Goal: Task Accomplishment & Management: Manage account settings

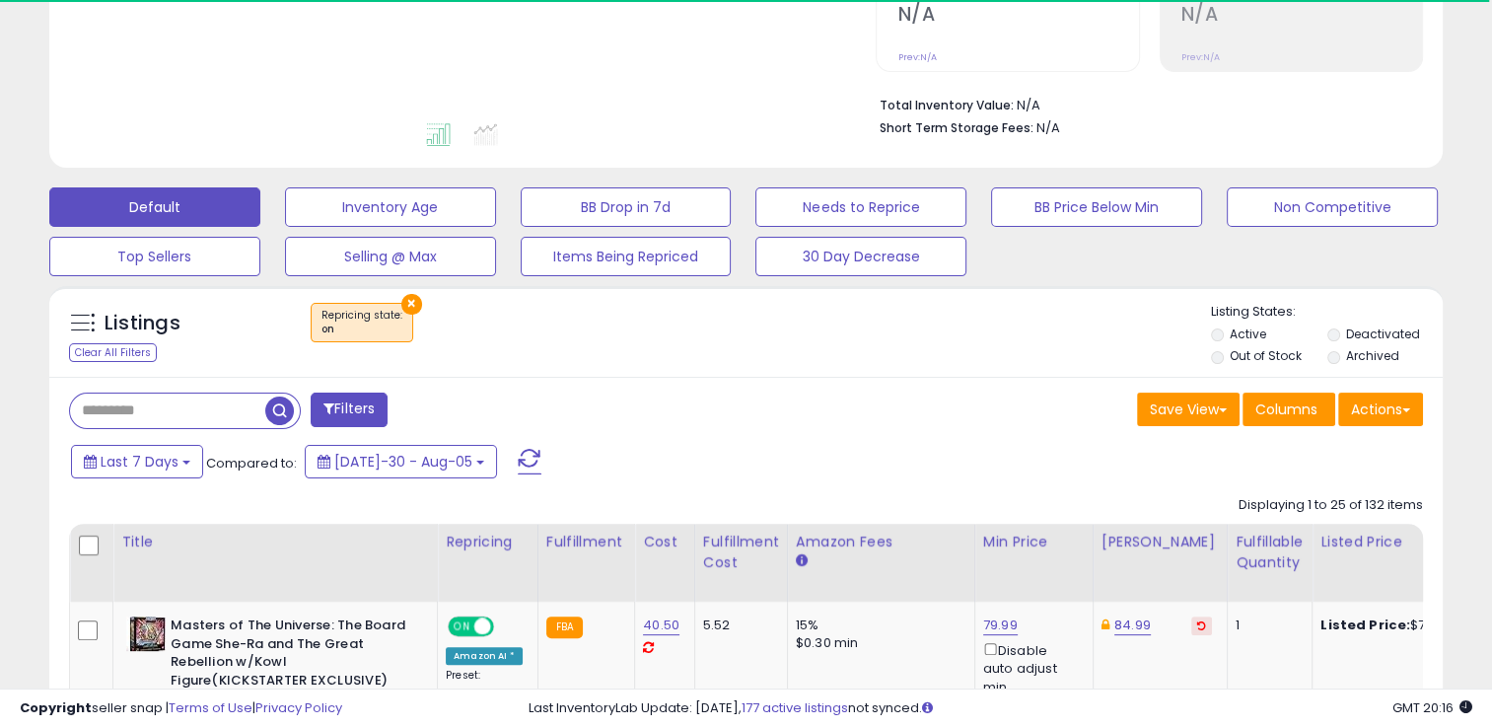
scroll to position [430, 0]
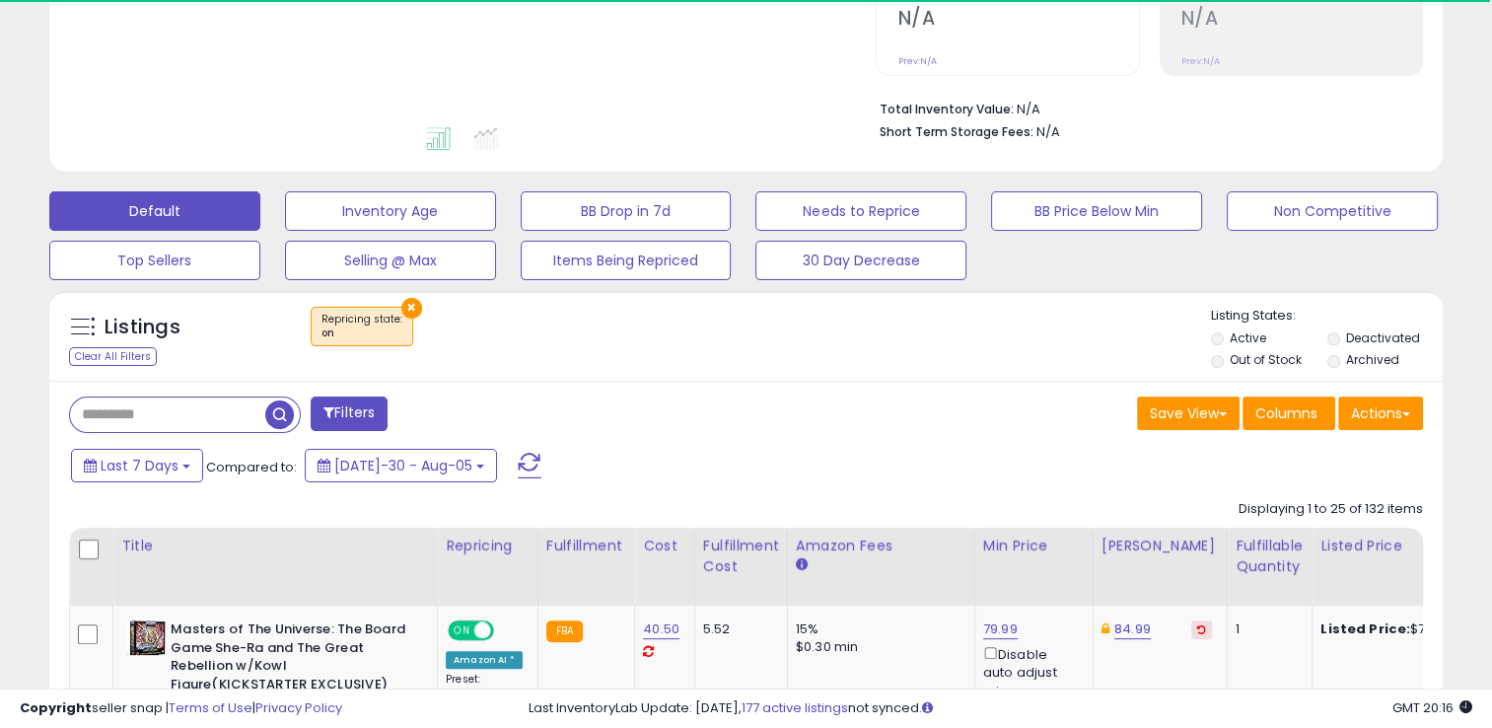
click at [149, 422] on input "text" at bounding box center [167, 414] width 195 height 35
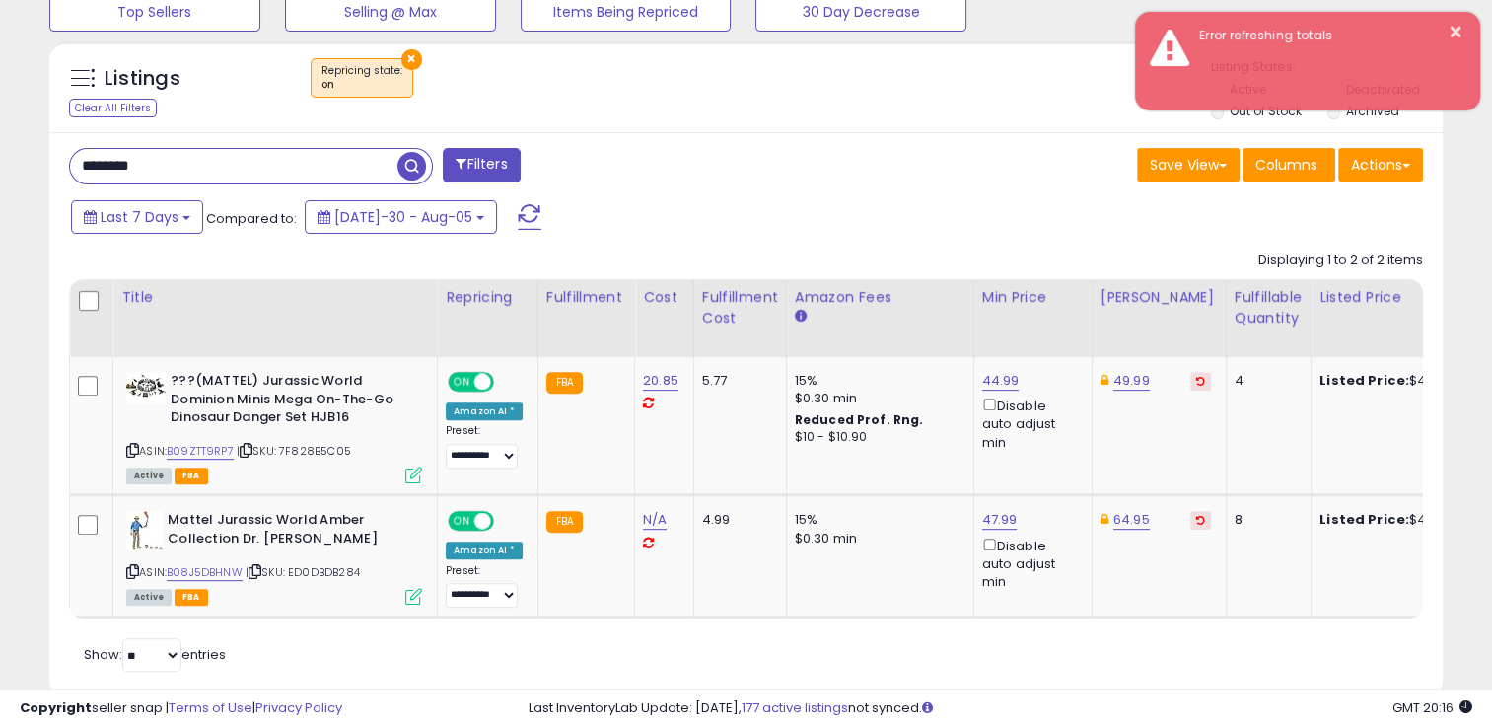
scroll to position [639, 0]
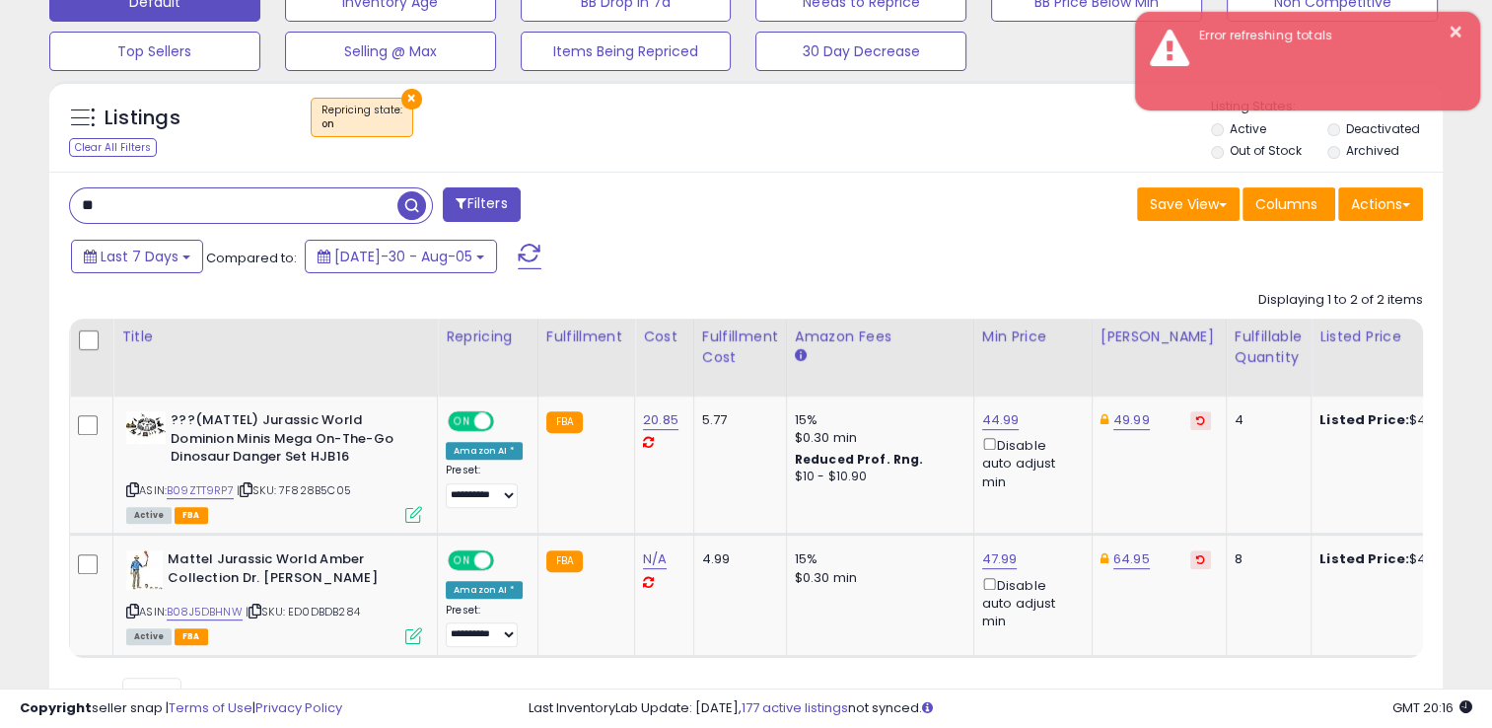
type input "*"
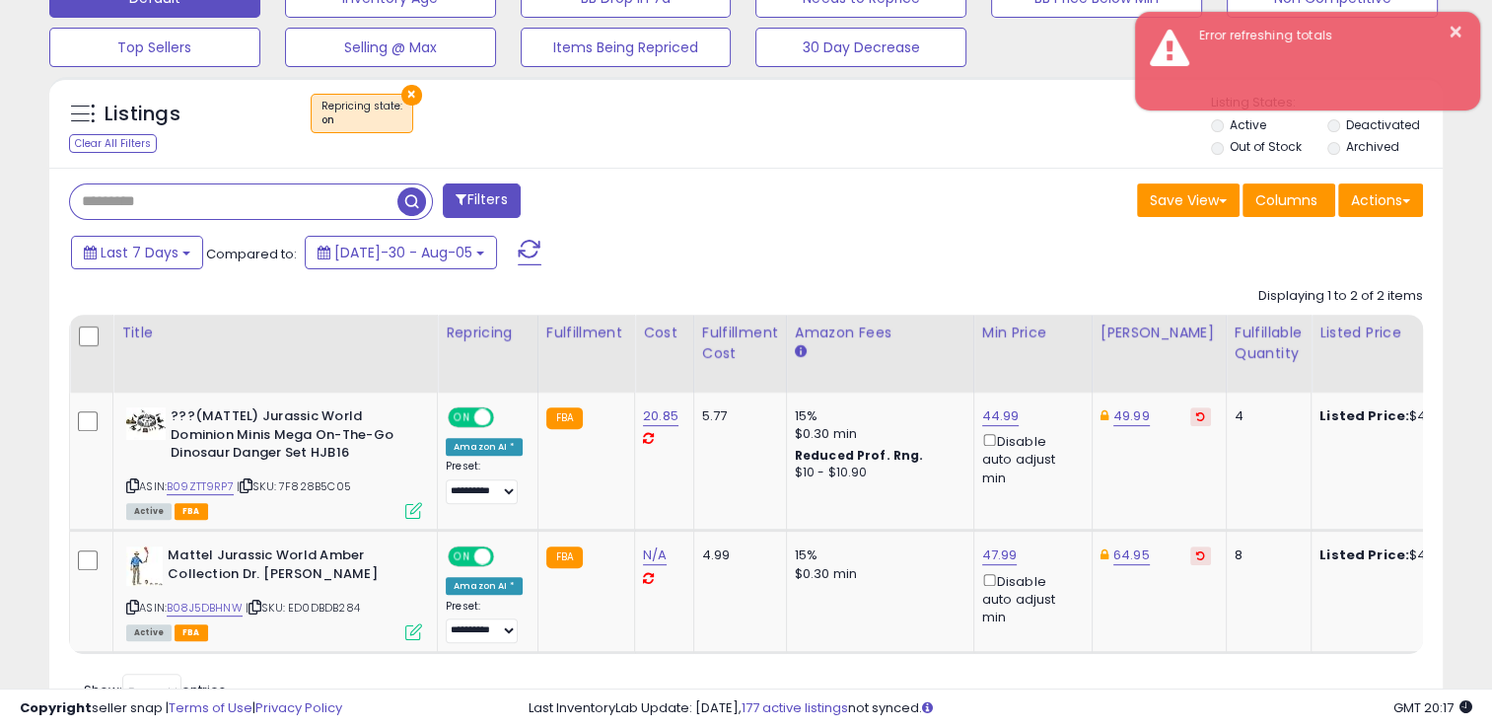
scroll to position [734, 0]
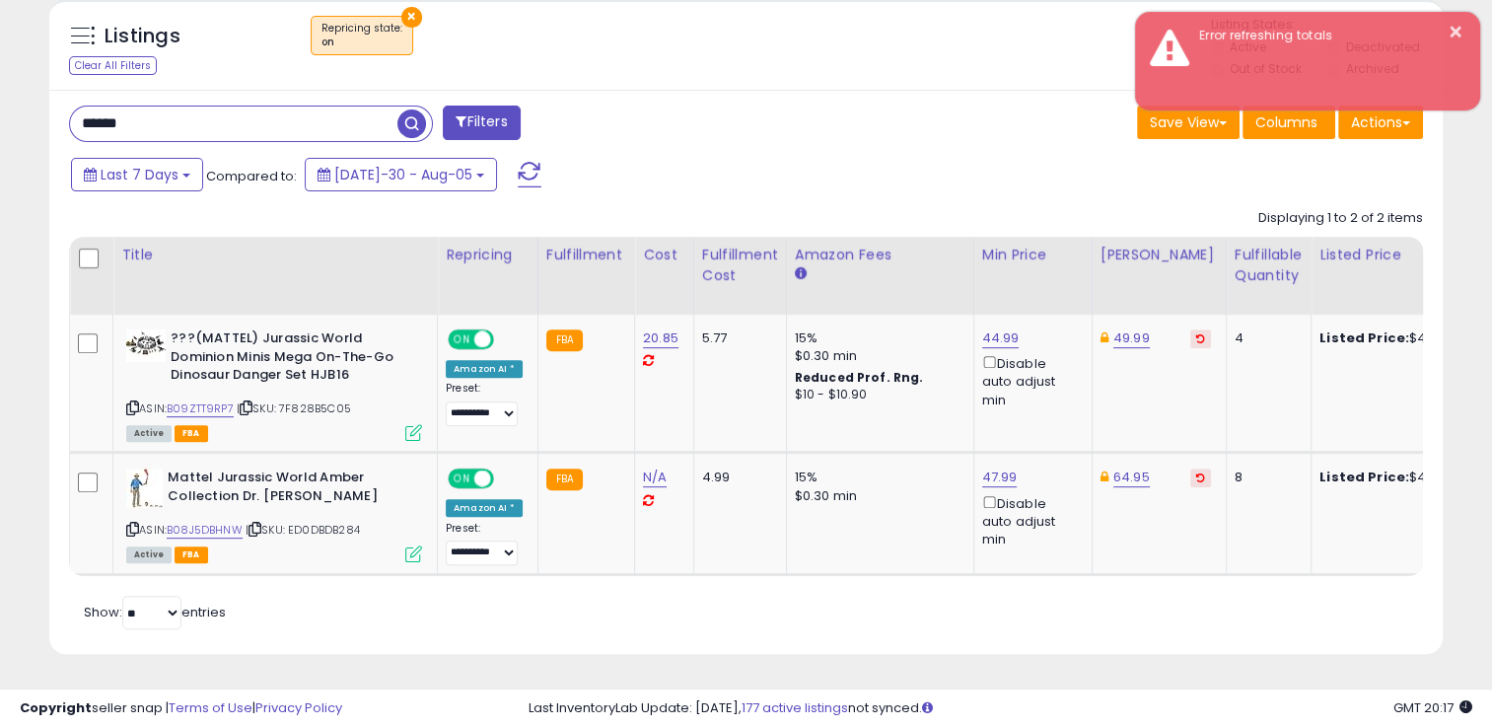
type input "******"
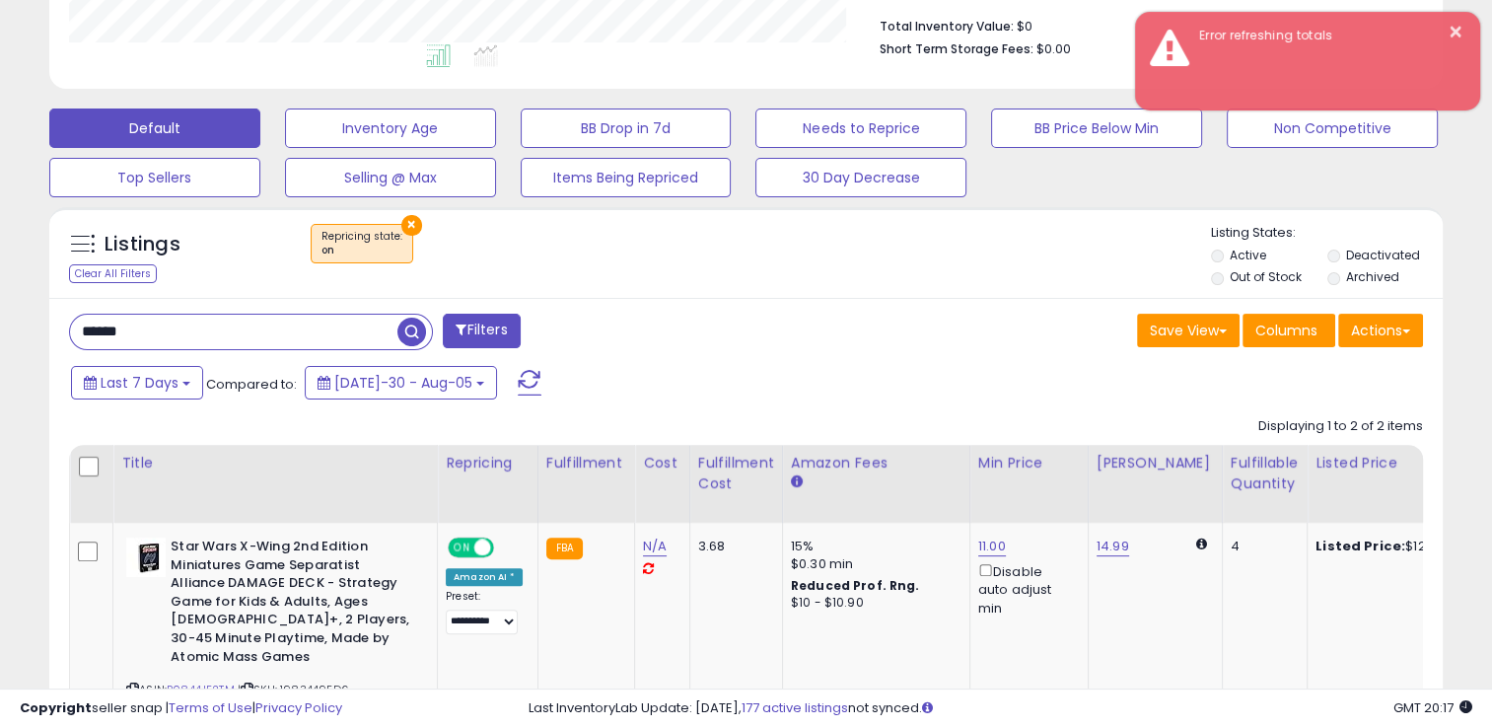
scroll to position [514, 0]
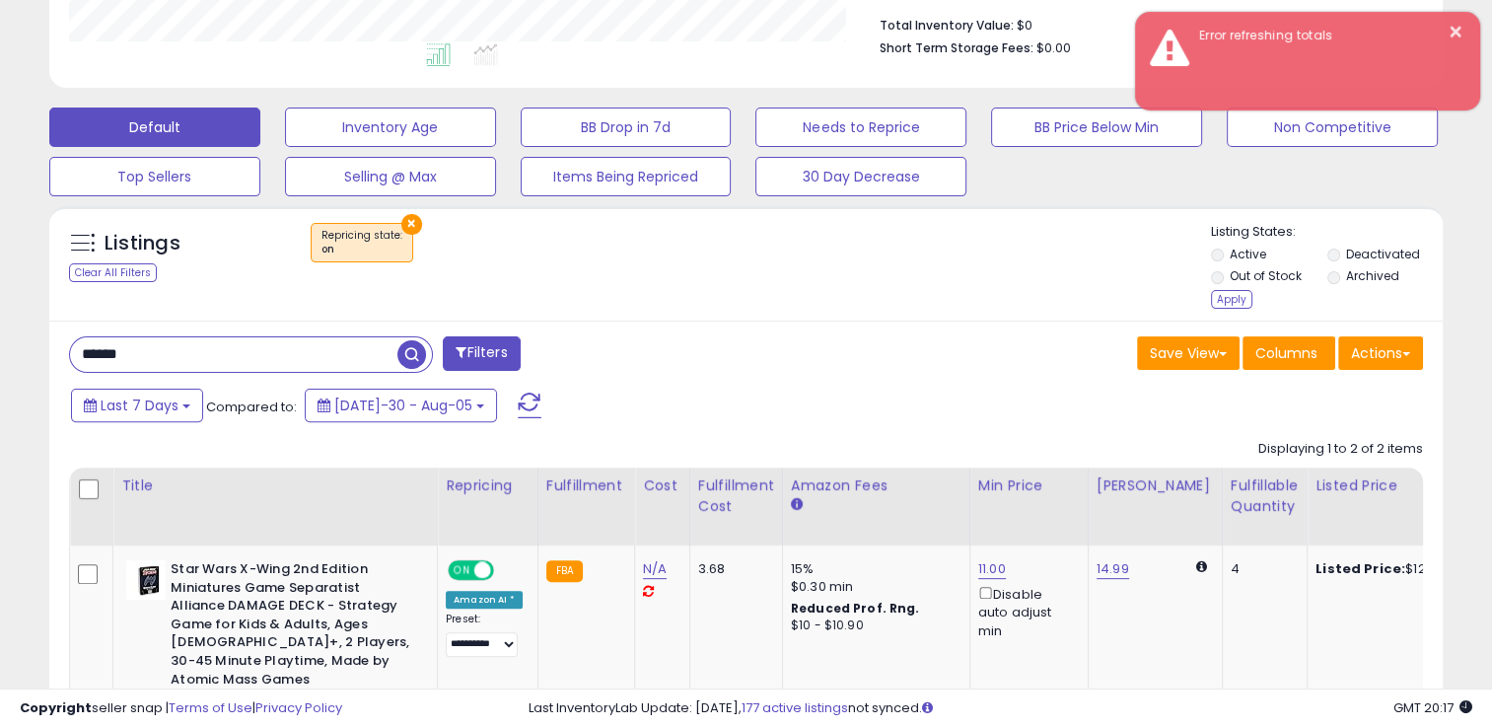
click at [1248, 276] on label "Out of Stock" at bounding box center [1266, 275] width 72 height 17
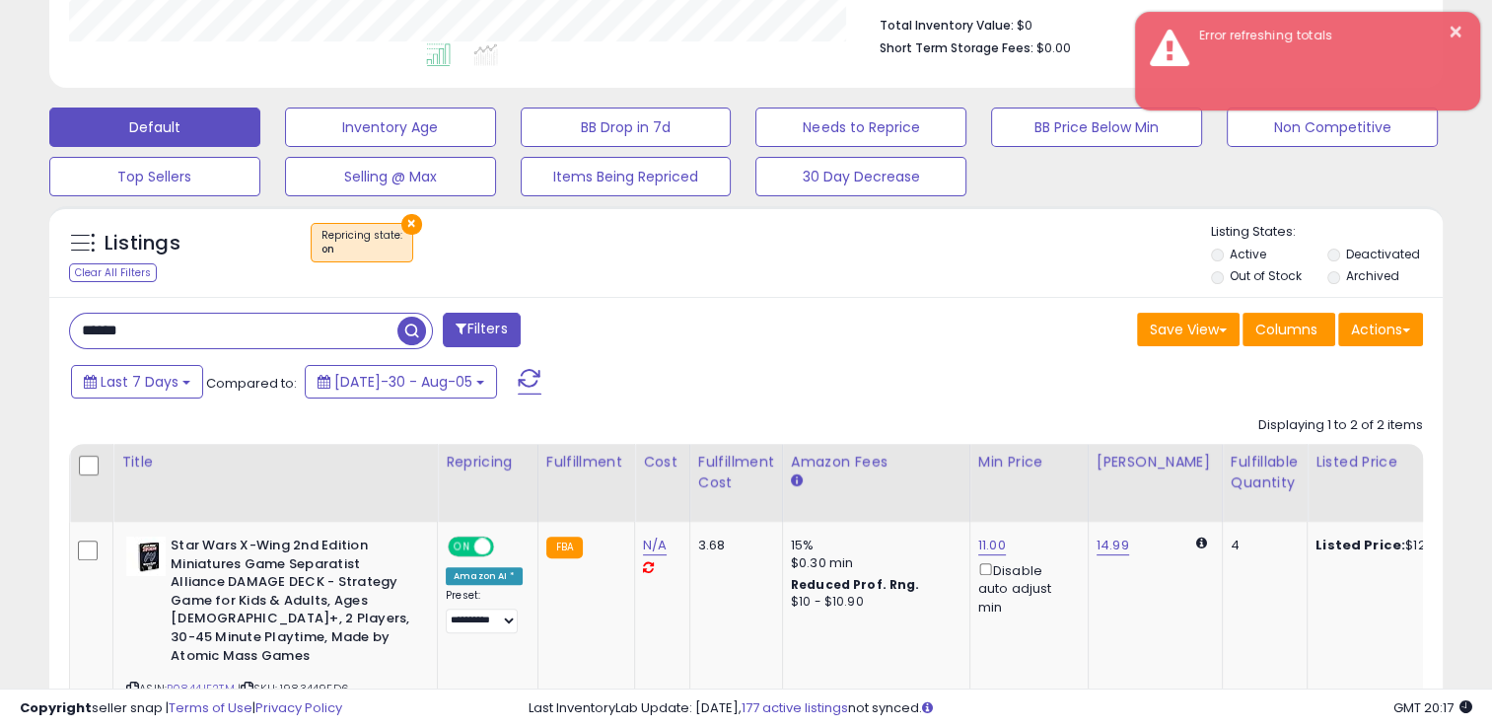
click at [1255, 280] on label "Out of Stock" at bounding box center [1266, 275] width 72 height 17
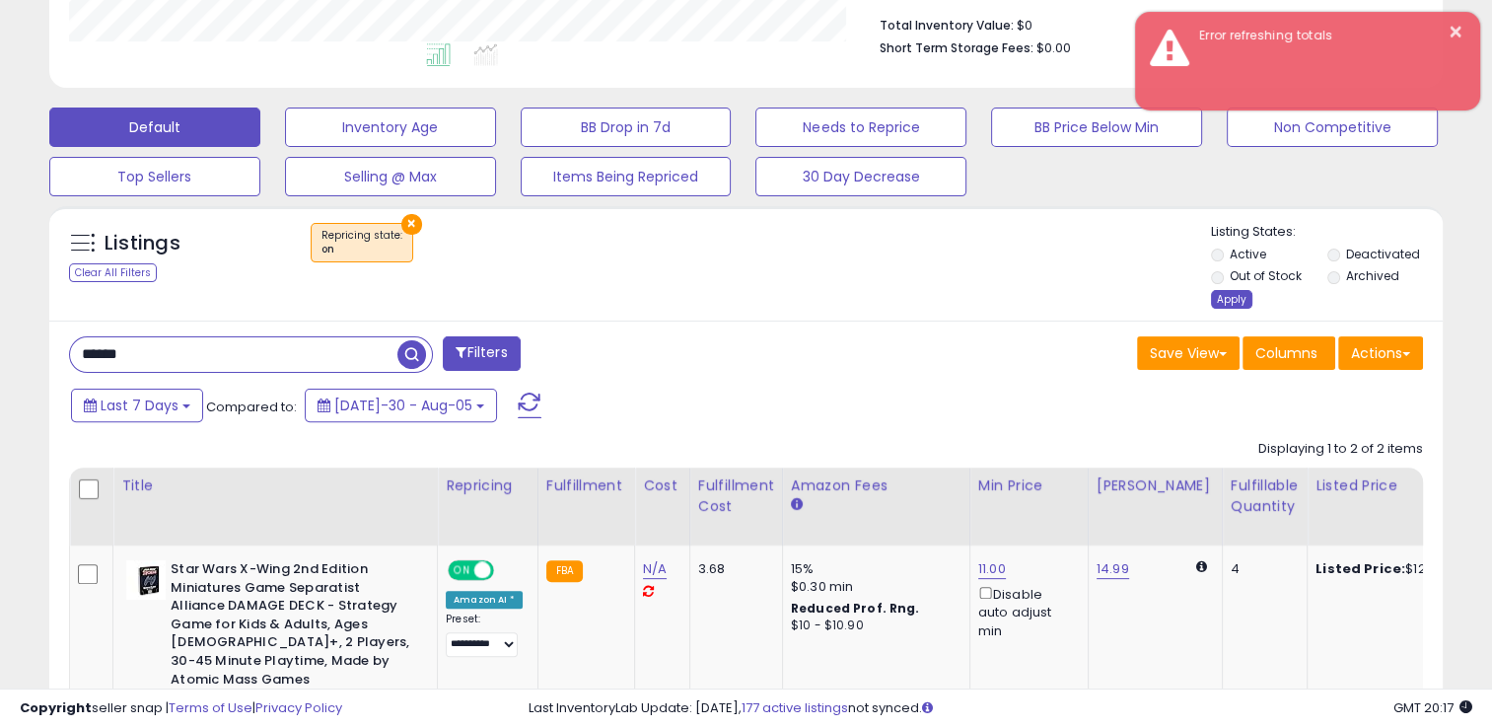
click at [1224, 300] on div "Apply" at bounding box center [1231, 299] width 41 height 19
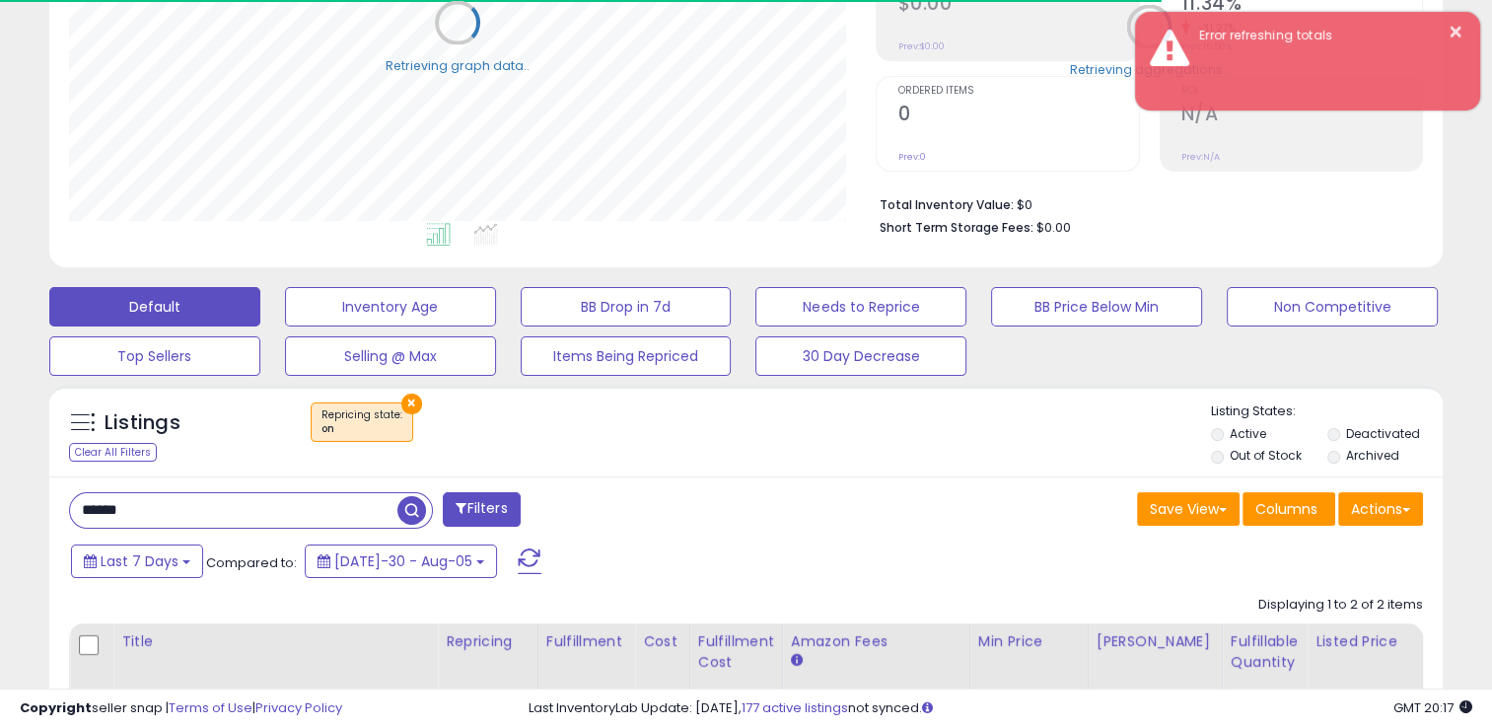
scroll to position [333, 0]
